Goal: Information Seeking & Learning: Learn about a topic

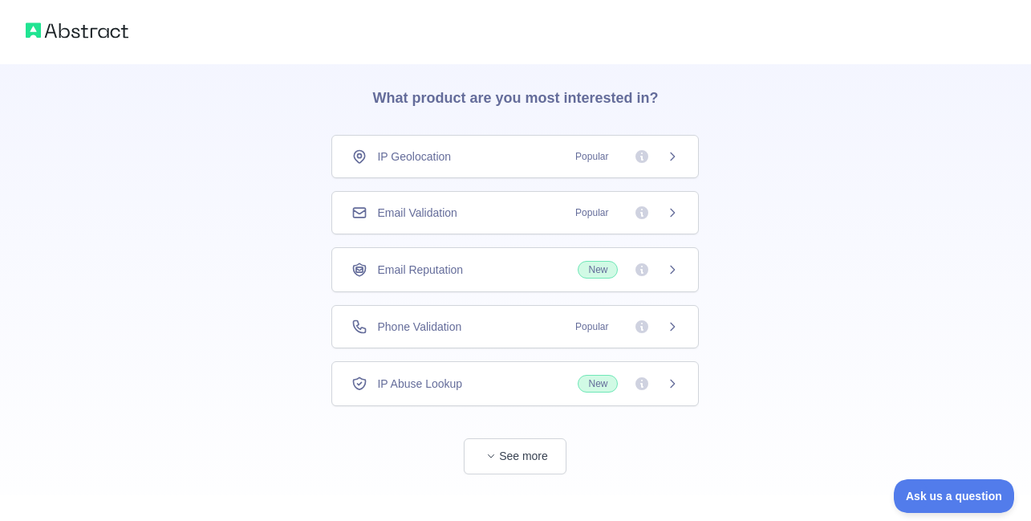
scroll to position [69, 0]
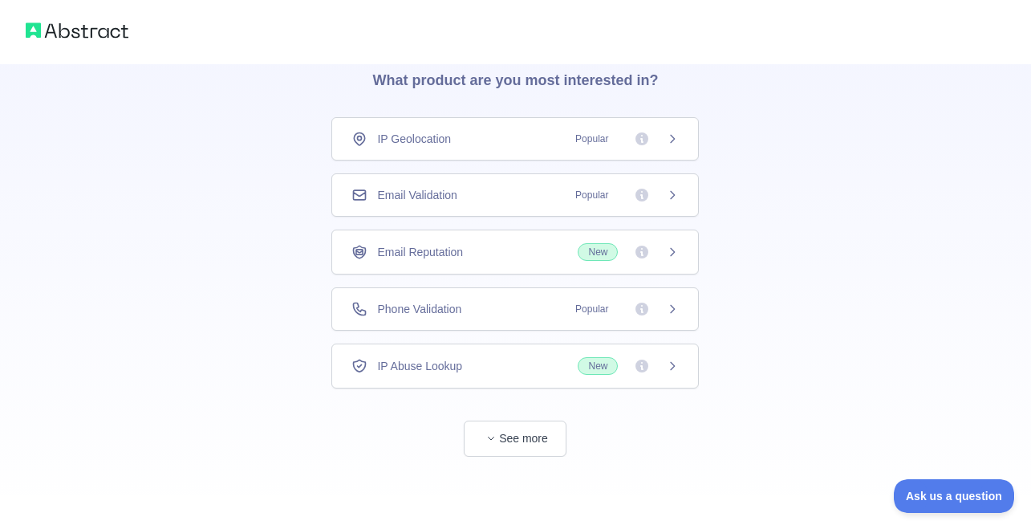
click at [433, 132] on span "IP Geolocation" at bounding box center [414, 139] width 74 height 16
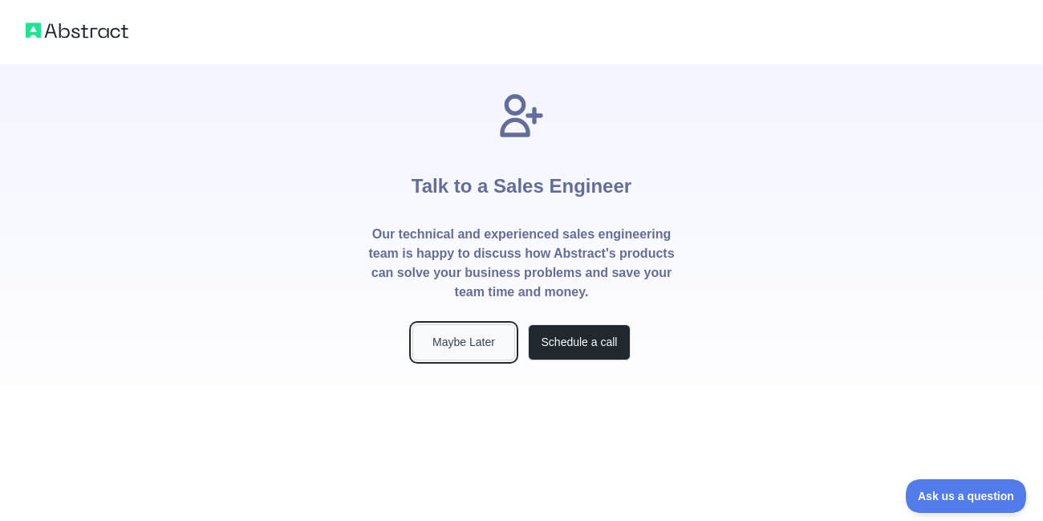
click at [455, 331] on button "Maybe Later" at bounding box center [463, 342] width 103 height 36
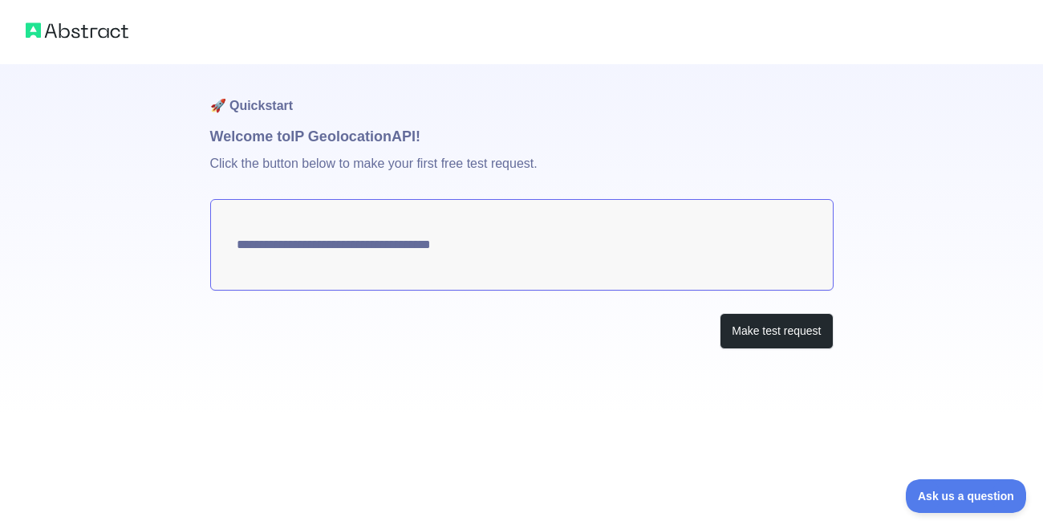
type textarea "**********"
click at [514, 252] on textarea "**********" at bounding box center [521, 244] width 623 height 91
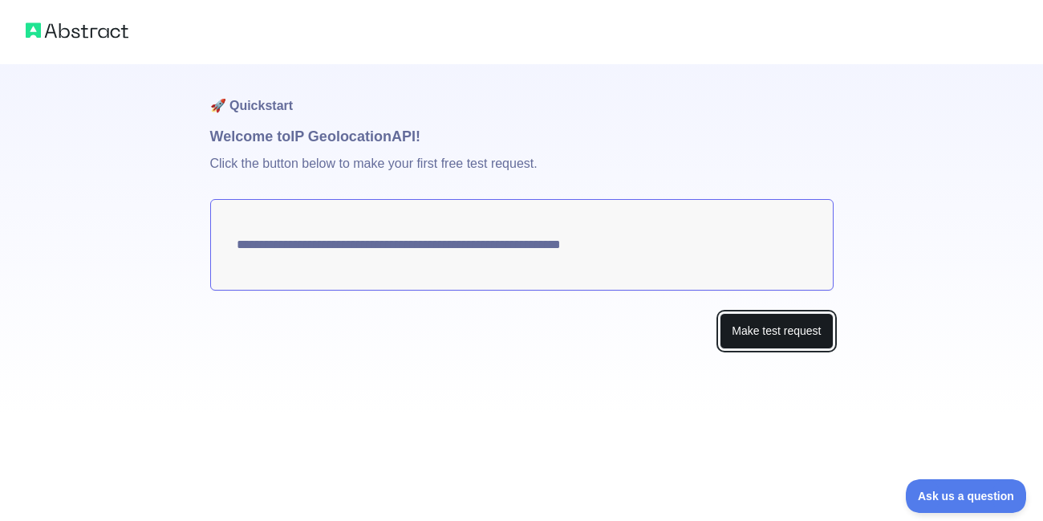
click at [745, 338] on button "Make test request" at bounding box center [776, 331] width 113 height 36
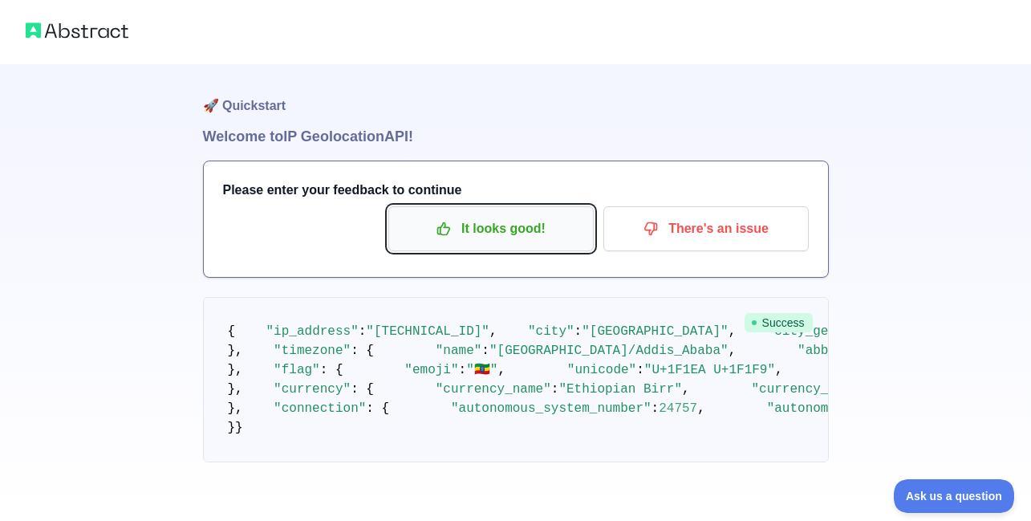
click at [518, 234] on p "It looks good!" at bounding box center [490, 228] width 181 height 27
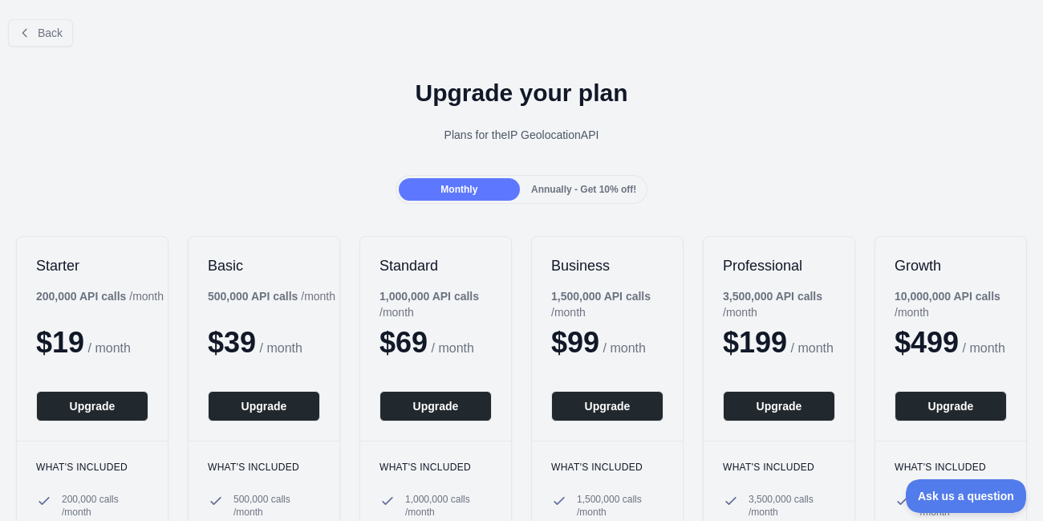
click at [77, 23] on div "Back" at bounding box center [521, 32] width 1043 height 53
click at [49, 25] on button "Back" at bounding box center [40, 32] width 65 height 27
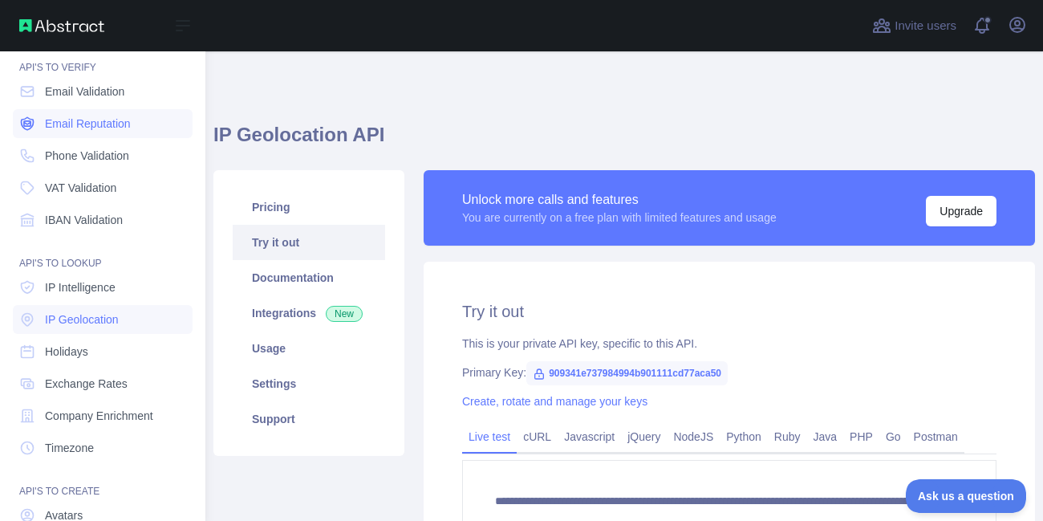
scroll to position [185, 0]
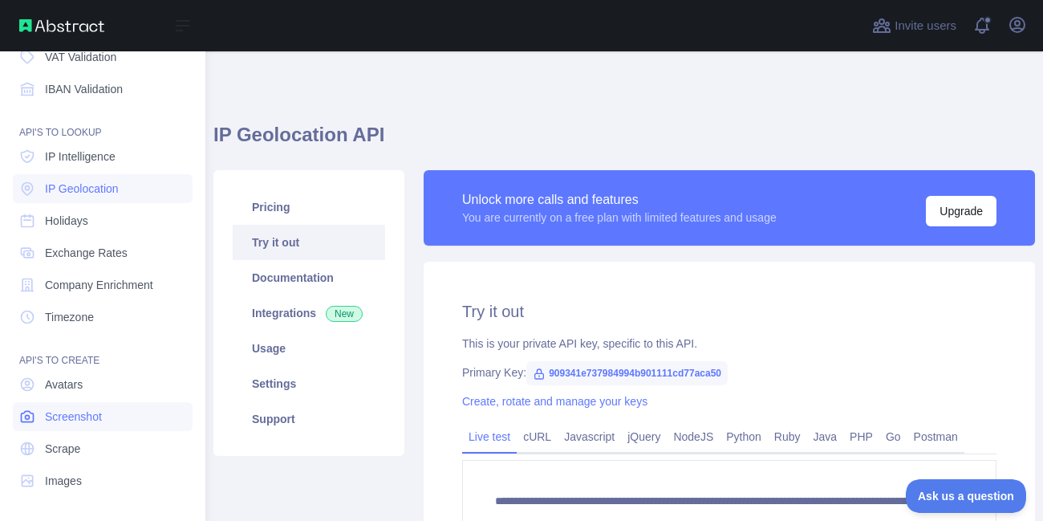
click at [102, 420] on span "Screenshot" at bounding box center [73, 416] width 57 height 16
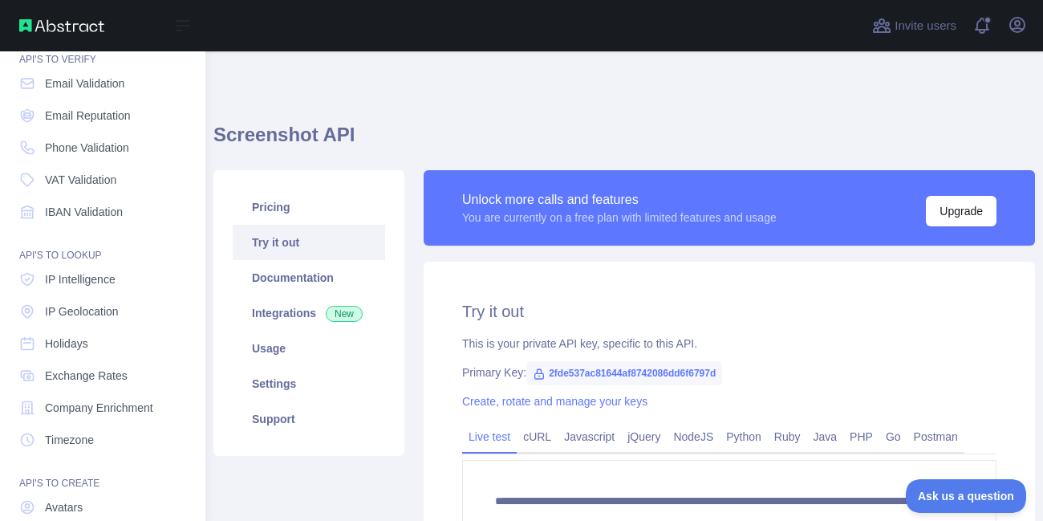
scroll to position [65, 0]
click at [64, 265] on link "IP Intelligence" at bounding box center [103, 276] width 180 height 29
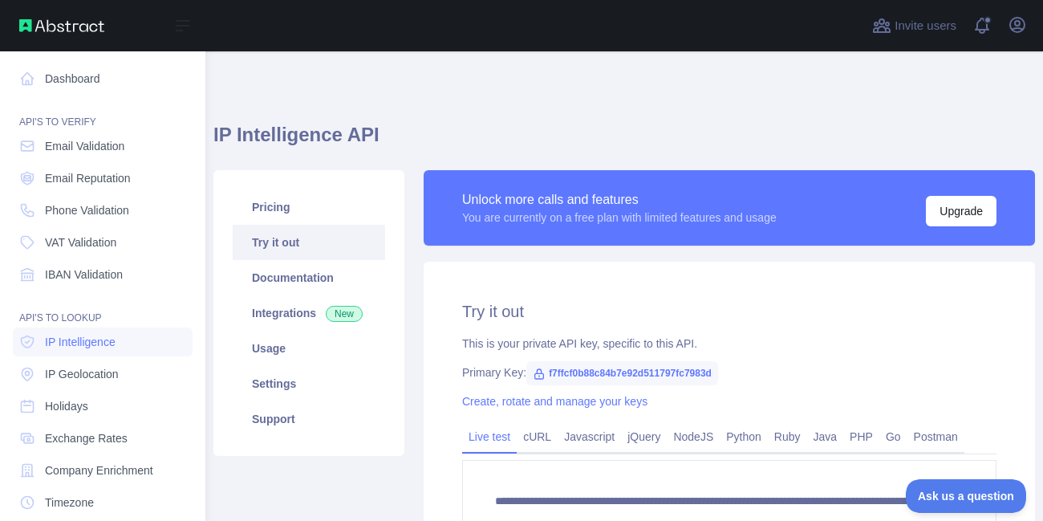
click at [52, 101] on div "API'S TO VERIFY" at bounding box center [103, 112] width 180 height 32
